Goal: Find specific page/section: Find specific page/section

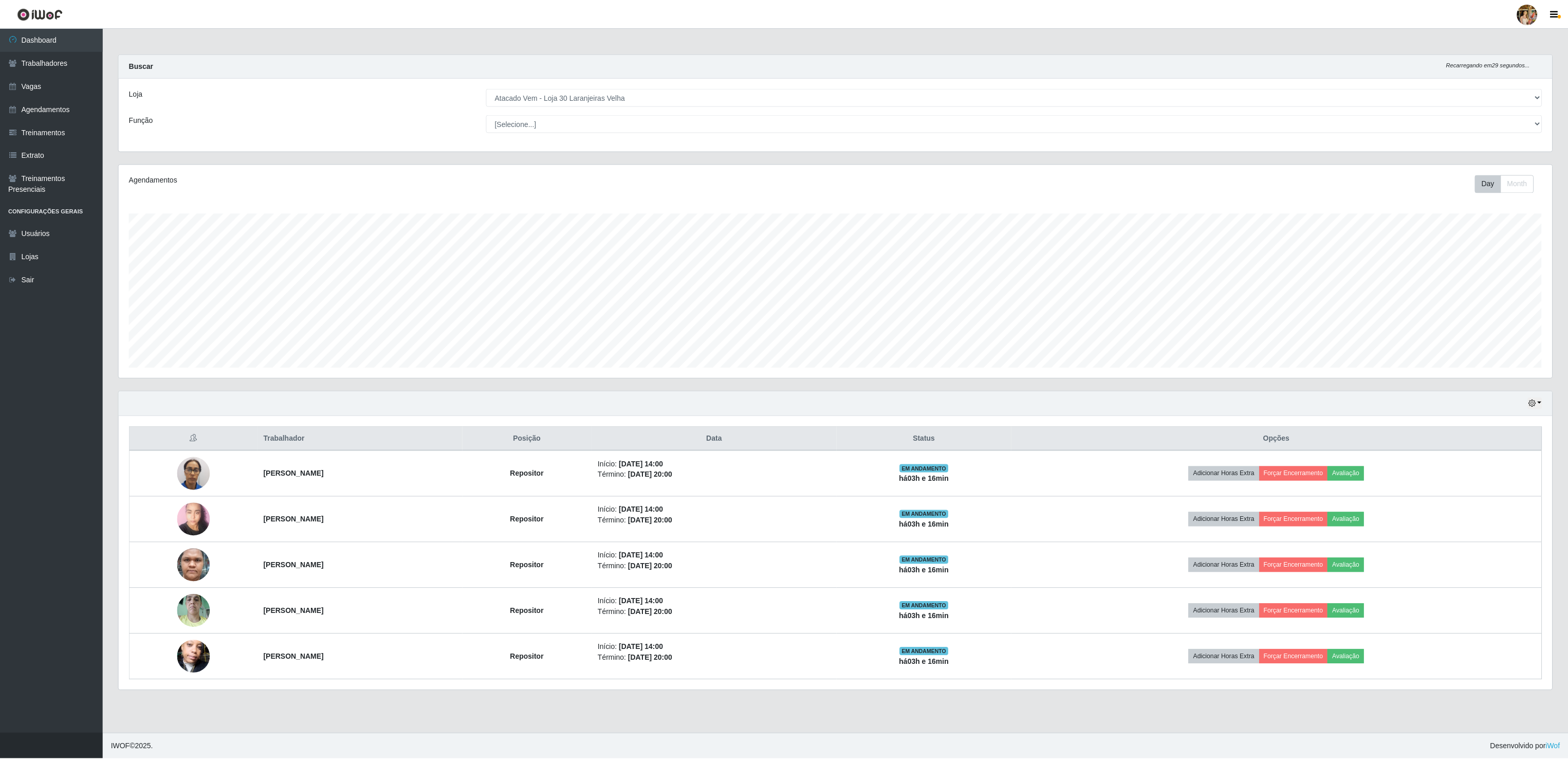
scroll to position [214, 1435]
click at [594, 93] on select "[Selecione...] Atacado Vem - [GEOGRAPHIC_DATA] 30 Laranjeiras Velha Atacado Vem…" at bounding box center [1015, 97] width 1058 height 18
click at [487, 89] on select "[Selecione...] Atacado Vem - [GEOGRAPHIC_DATA] 30 Laranjeiras Velha Atacado Vem…" at bounding box center [1015, 97] width 1058 height 18
drag, startPoint x: 533, startPoint y: 102, endPoint x: 539, endPoint y: 106, distance: 7.2
click at [533, 102] on select "[Selecione...] Atacado Vem - [GEOGRAPHIC_DATA] 30 Laranjeiras Velha Atacado Vem…" at bounding box center [1015, 97] width 1058 height 18
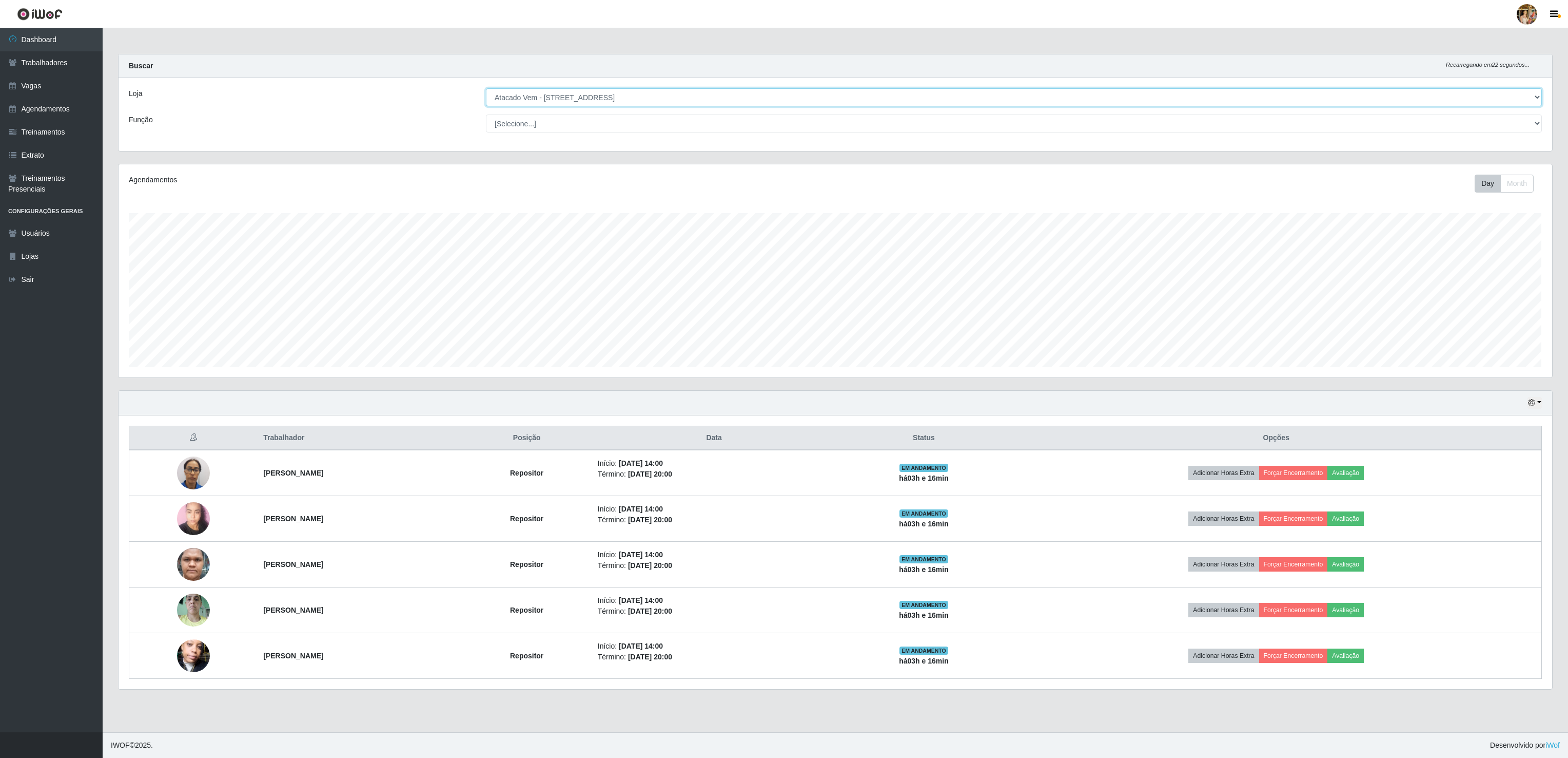
click at [486, 89] on select "[Selecione...] Atacado Vem - [GEOGRAPHIC_DATA] 30 Laranjeiras Velha Atacado Vem…" at bounding box center [1014, 97] width 1056 height 18
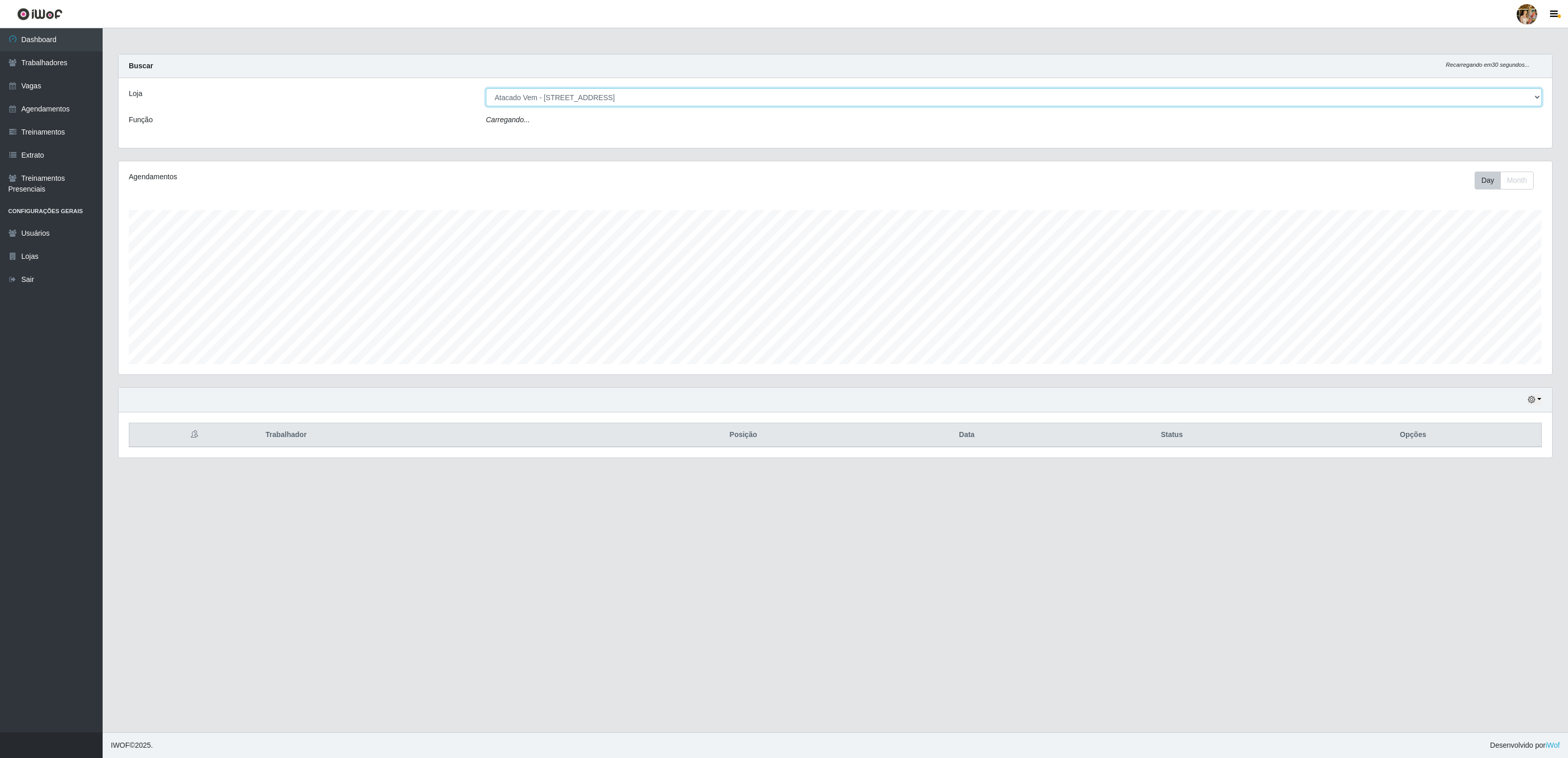
drag, startPoint x: 563, startPoint y: 97, endPoint x: 566, endPoint y: 107, distance: 10.4
click at [563, 97] on select "[Selecione...] Atacado Vem - [GEOGRAPHIC_DATA] 30 Laranjeiras Velha Atacado Vem…" at bounding box center [1014, 97] width 1056 height 18
click at [486, 89] on select "[Selecione...] Atacado Vem - [GEOGRAPHIC_DATA] 30 Laranjeiras Velha Atacado Vem…" at bounding box center [1014, 97] width 1056 height 18
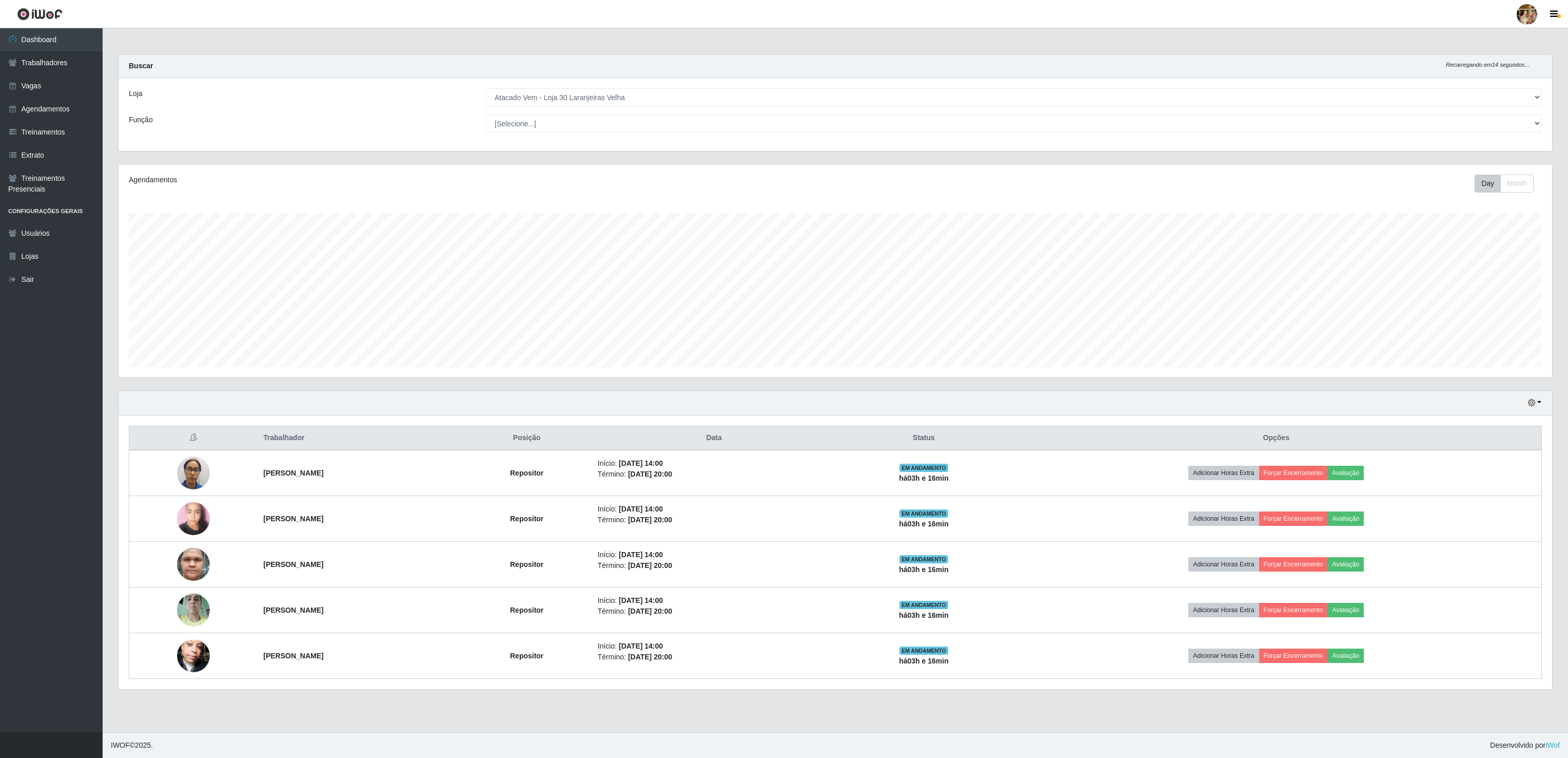
click at [595, 87] on div "Loja [Selecione...] Atacado Vem - [GEOGRAPHIC_DATA] 30 Laranjeiras Velha Atacad…" at bounding box center [835, 115] width 1434 height 73
click at [594, 91] on select "[Selecione...] Atacado Vem - [GEOGRAPHIC_DATA] 30 Laranjeiras Velha Atacado Vem…" at bounding box center [1014, 97] width 1056 height 18
click at [486, 89] on select "[Selecione...] Atacado Vem - [GEOGRAPHIC_DATA] 30 Laranjeiras Velha Atacado Vem…" at bounding box center [1014, 97] width 1056 height 18
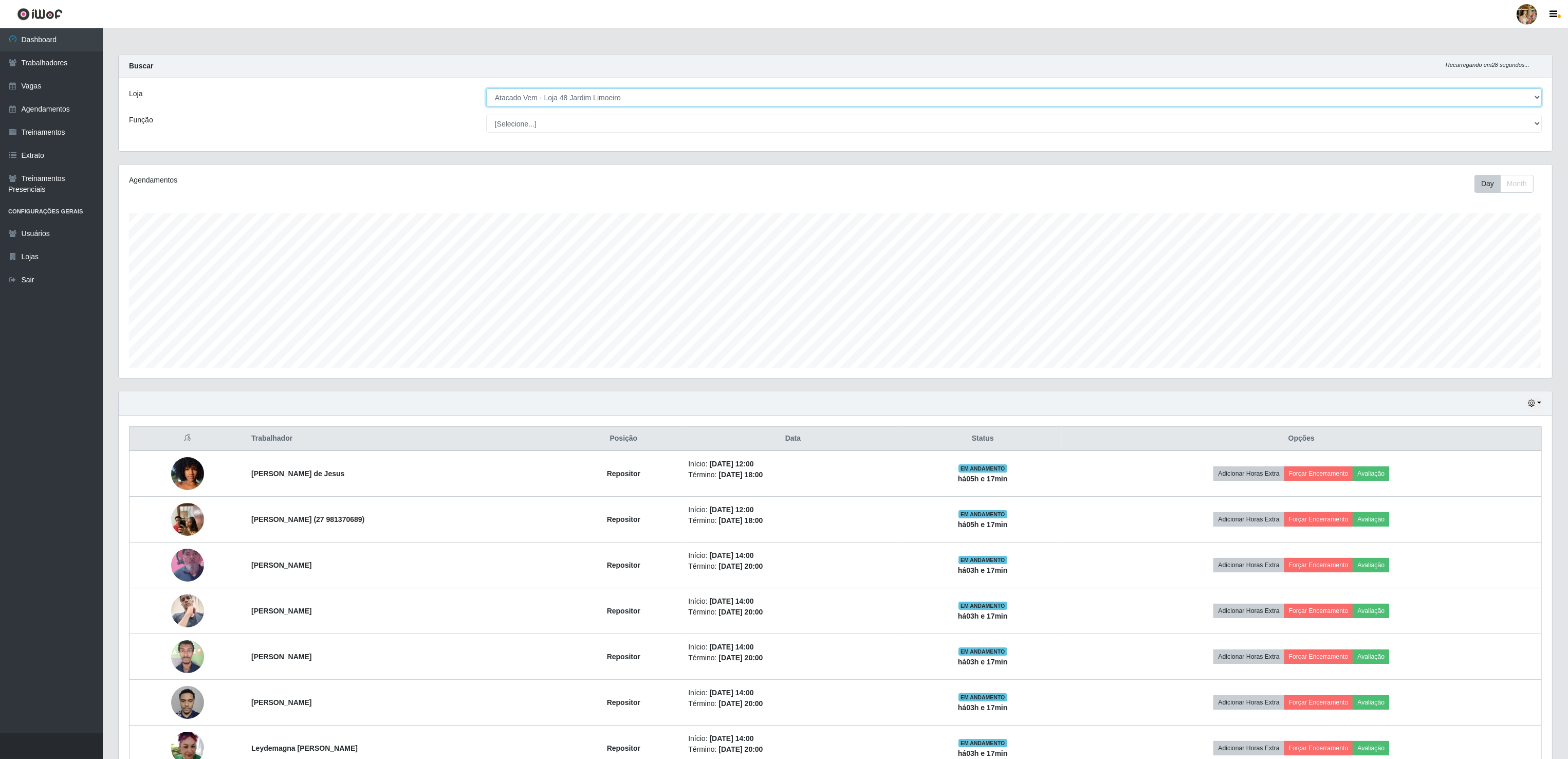
scroll to position [66, 0]
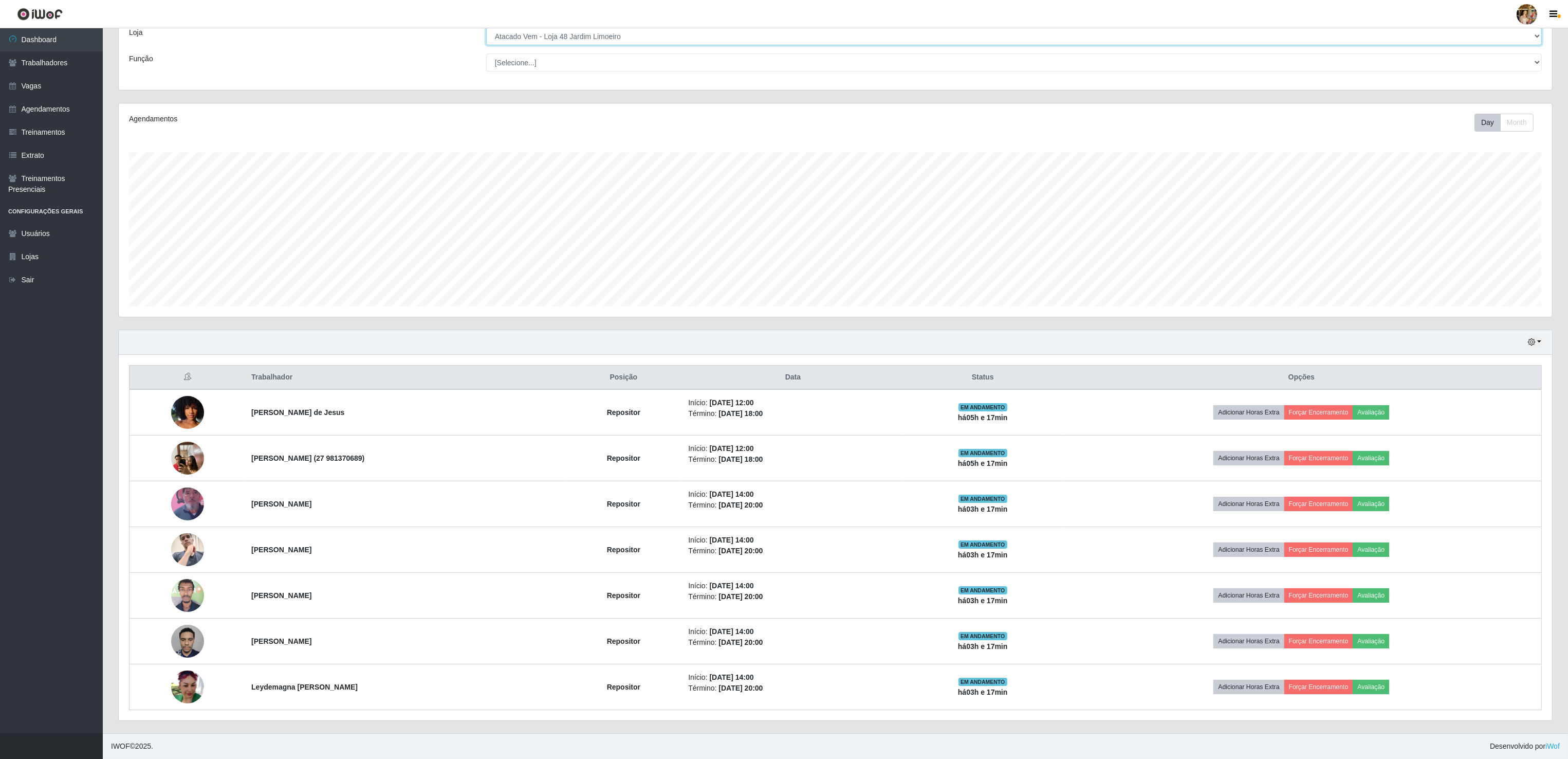
click at [638, 37] on select "[Selecione...] Atacado Vem - [GEOGRAPHIC_DATA] 30 Laranjeiras Velha Atacado Vem…" at bounding box center [1014, 36] width 1055 height 18
select select "456"
click at [487, 45] on select "[Selecione...] Atacado Vem - [GEOGRAPHIC_DATA] 30 Laranjeiras Velha Atacado Vem…" at bounding box center [1014, 36] width 1055 height 18
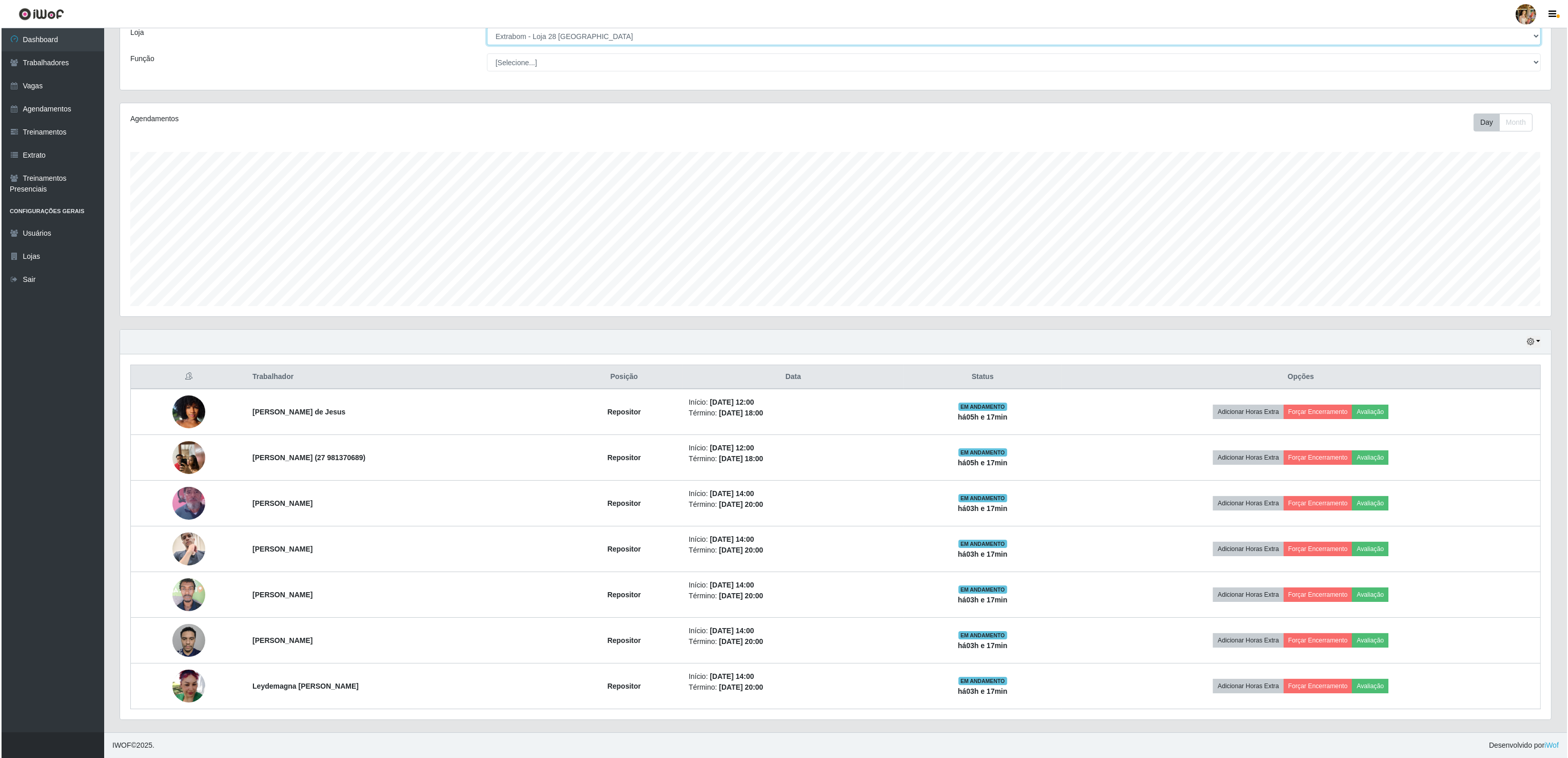
scroll to position [214, 1432]
